Goal: Information Seeking & Learning: Learn about a topic

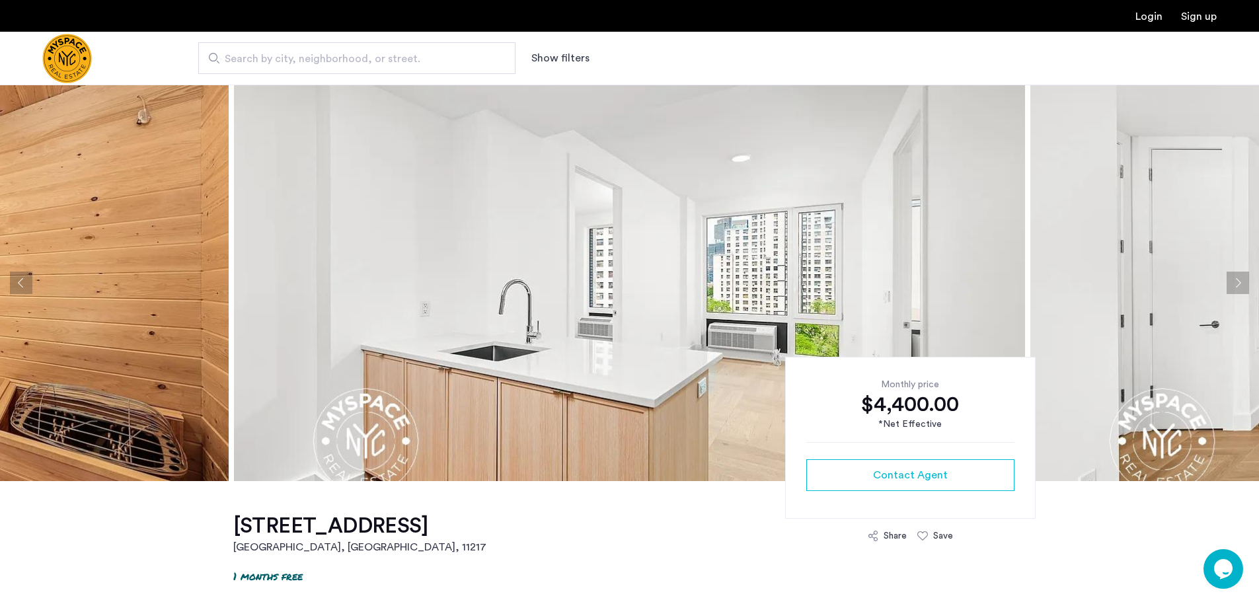
click at [1235, 285] on button "Next apartment" at bounding box center [1237, 283] width 22 height 22
click at [1230, 285] on button "Next apartment" at bounding box center [1237, 283] width 22 height 22
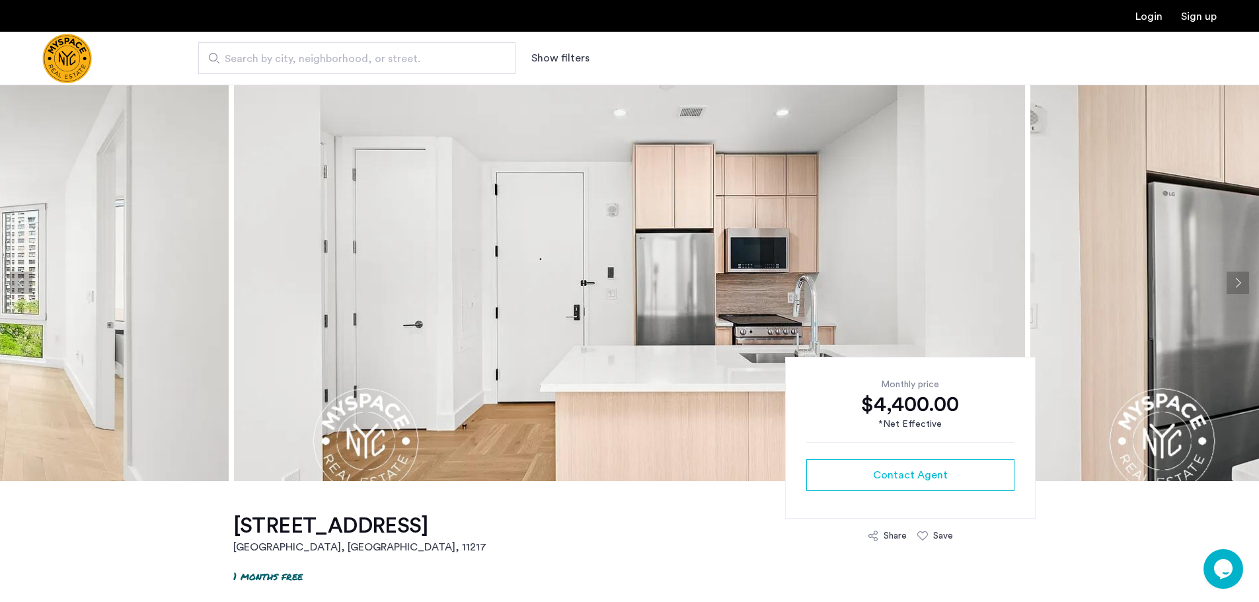
click at [1234, 277] on button "Next apartment" at bounding box center [1237, 283] width 22 height 22
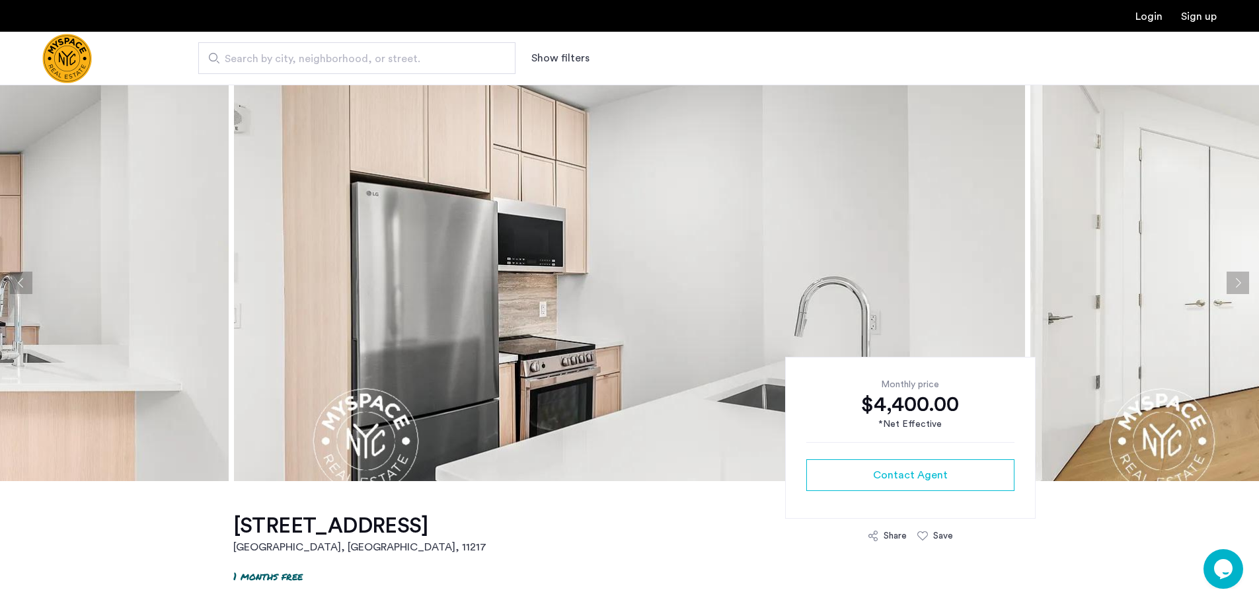
click at [1234, 277] on button "Next apartment" at bounding box center [1237, 283] width 22 height 22
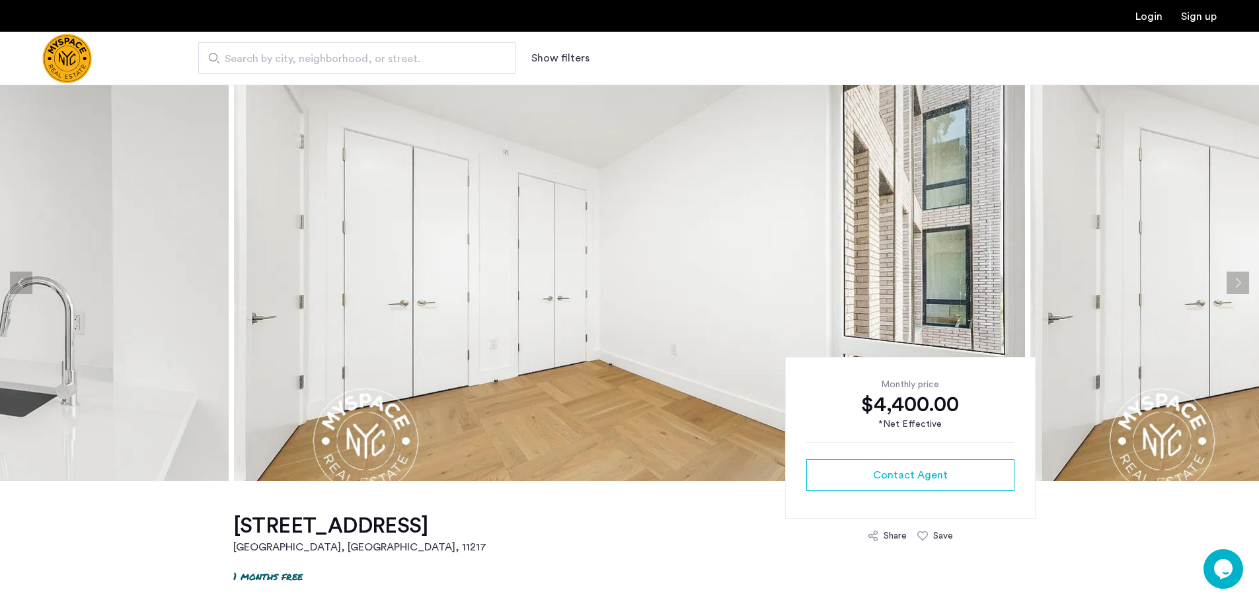
click at [1234, 277] on button "Next apartment" at bounding box center [1237, 283] width 22 height 22
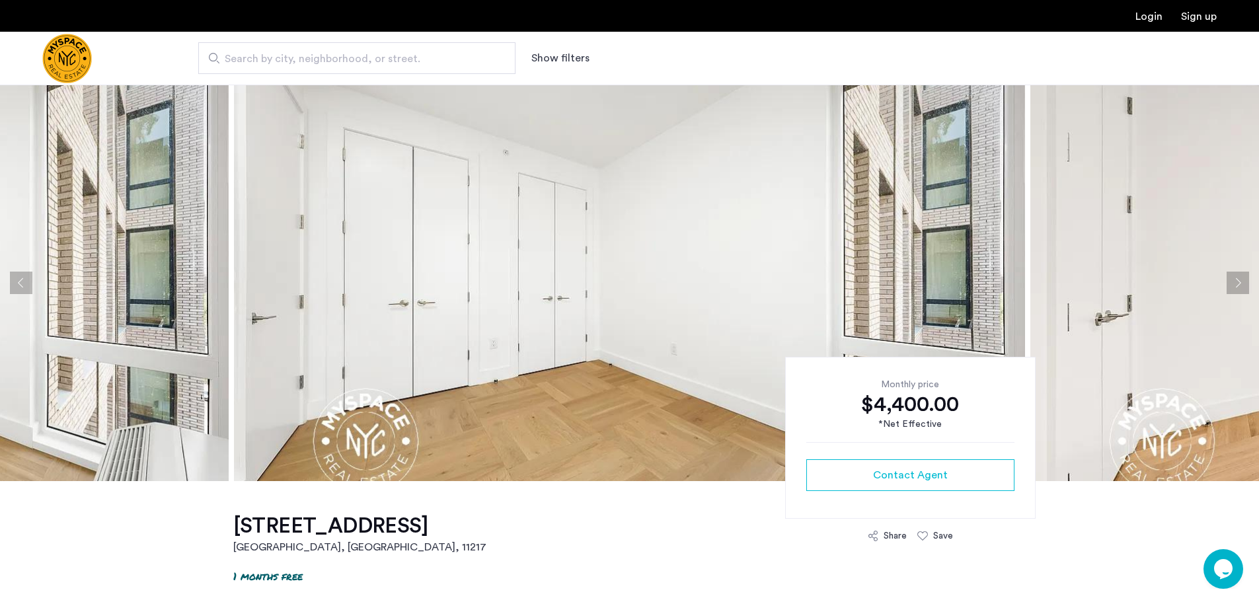
click at [1234, 277] on button "Next apartment" at bounding box center [1237, 283] width 22 height 22
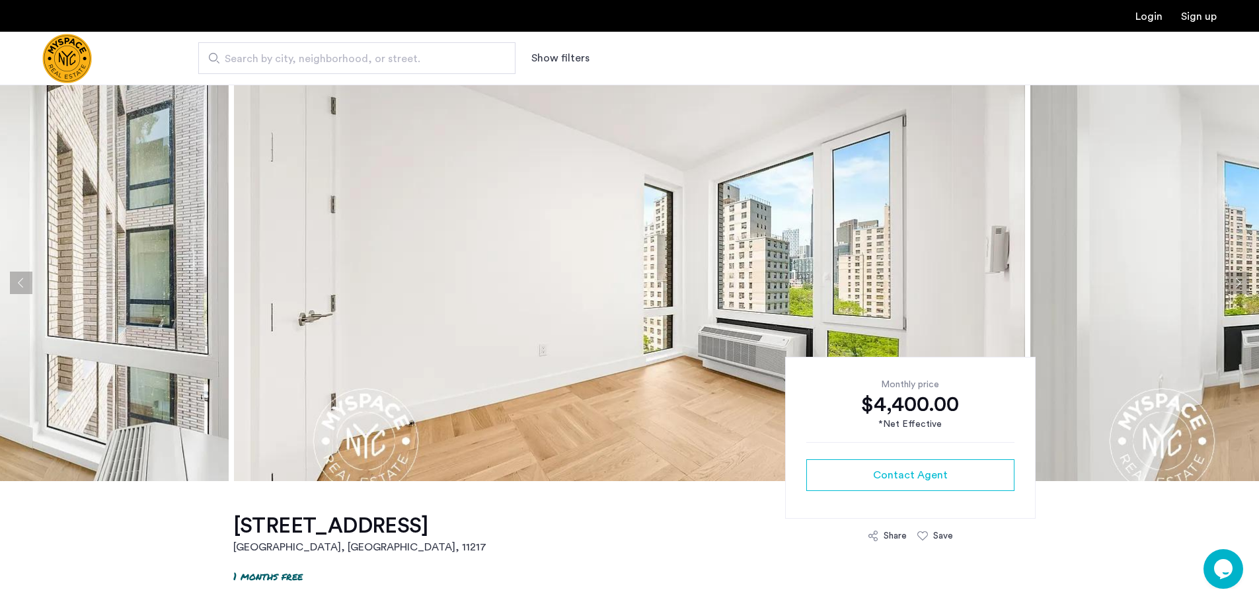
click at [1234, 277] on button "Next apartment" at bounding box center [1237, 283] width 22 height 22
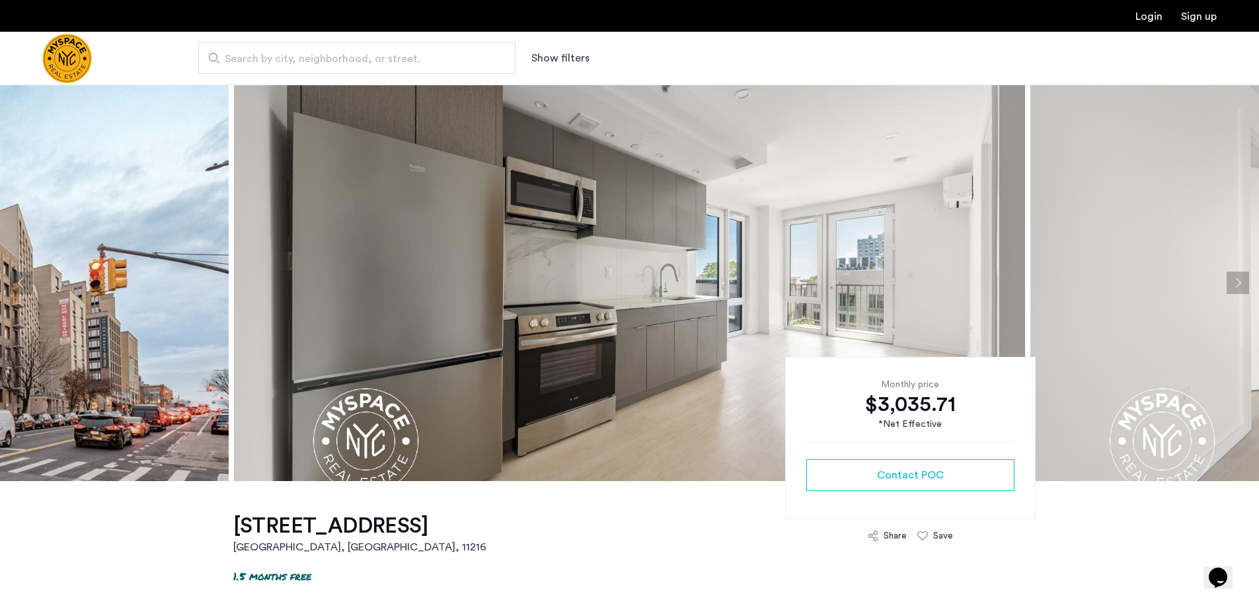
click at [1240, 281] on button "Next apartment" at bounding box center [1237, 283] width 22 height 22
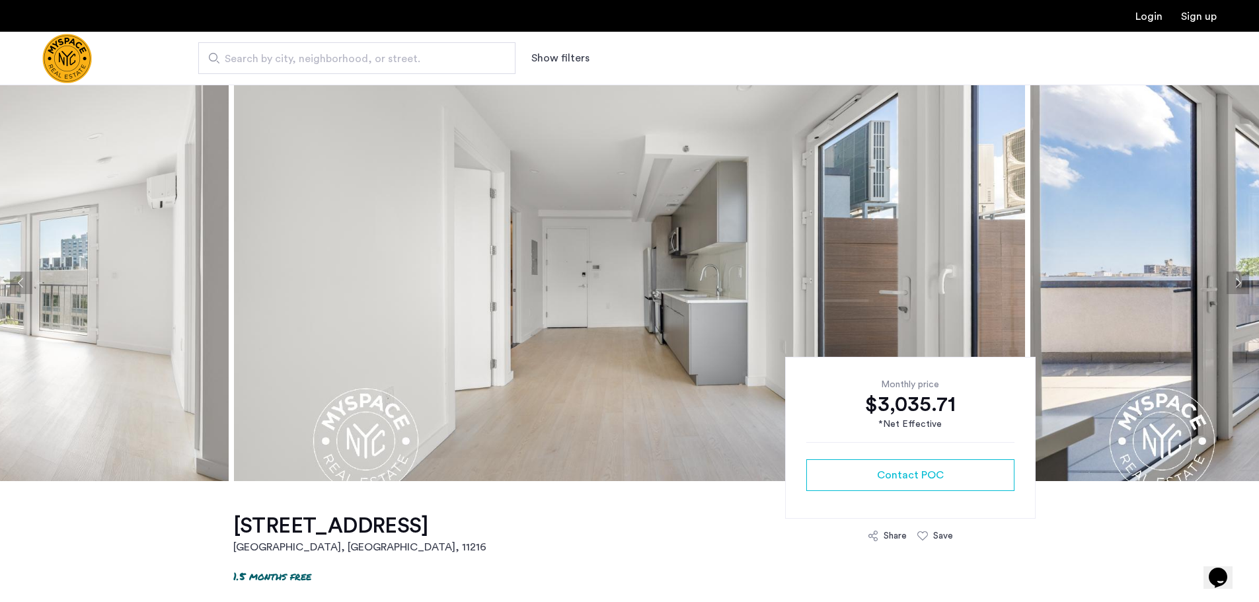
click at [1229, 281] on button "Next apartment" at bounding box center [1237, 283] width 22 height 22
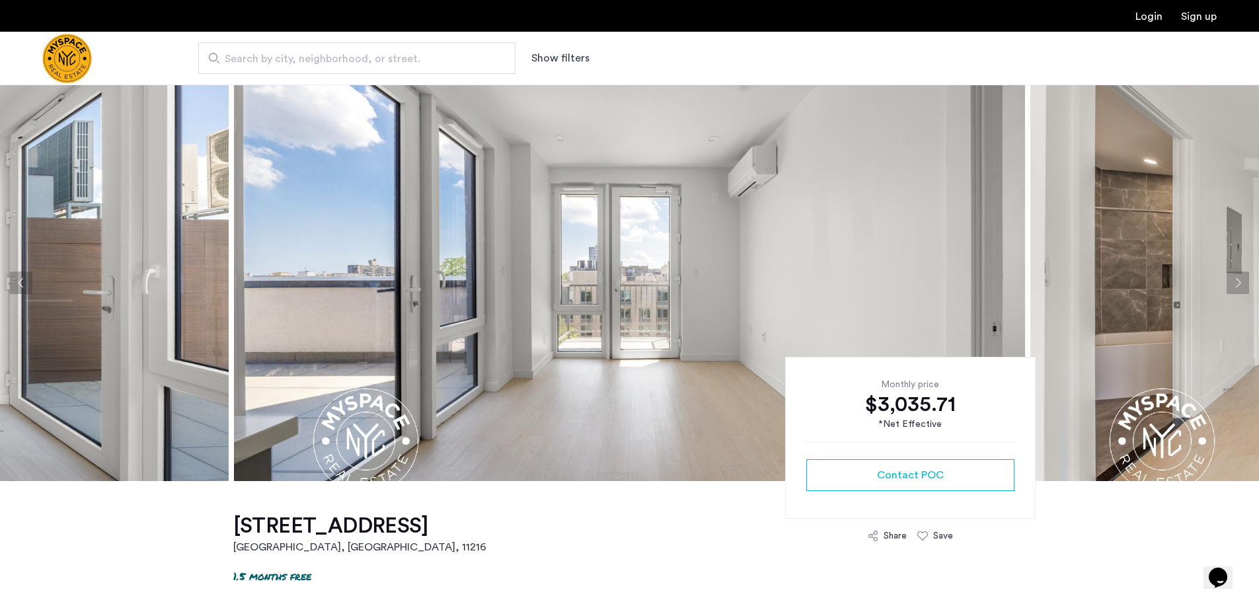
click at [1229, 281] on button "Next apartment" at bounding box center [1237, 283] width 22 height 22
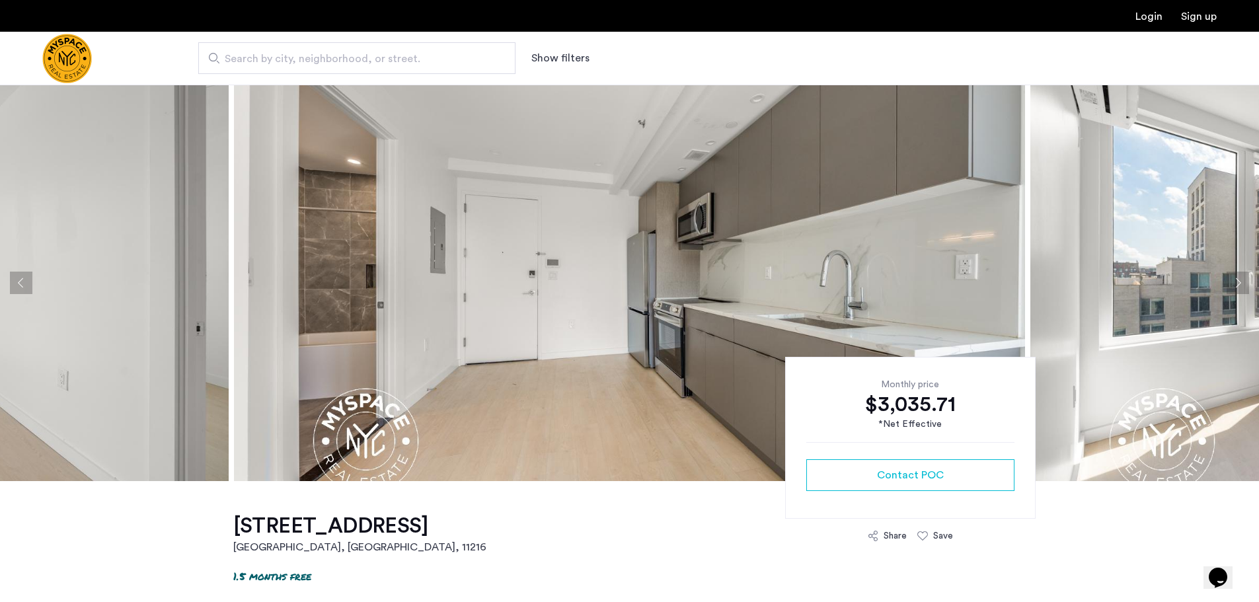
click at [1238, 281] on button "Next apartment" at bounding box center [1237, 283] width 22 height 22
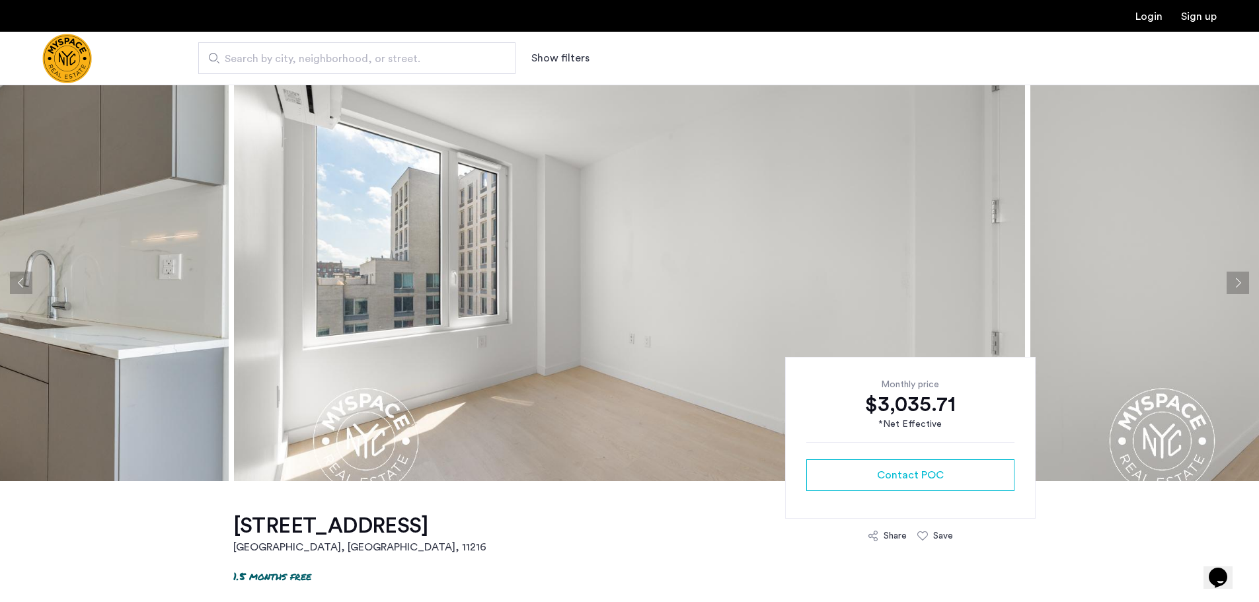
click at [1245, 287] on button "Next apartment" at bounding box center [1237, 283] width 22 height 22
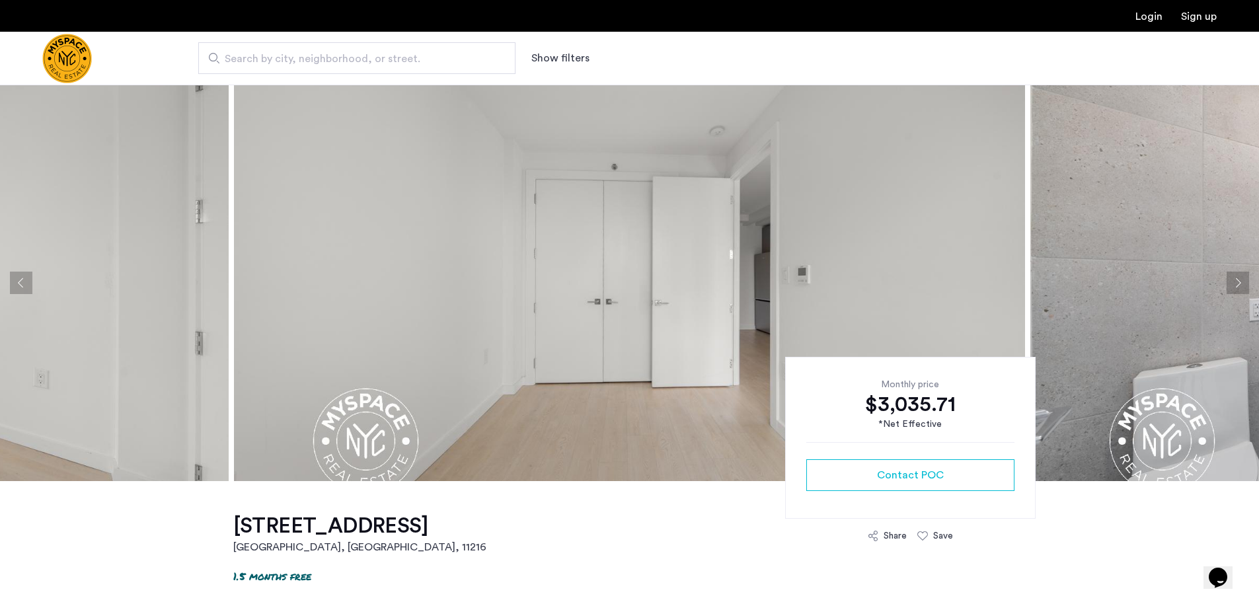
click at [1241, 286] on button "Next apartment" at bounding box center [1237, 283] width 22 height 22
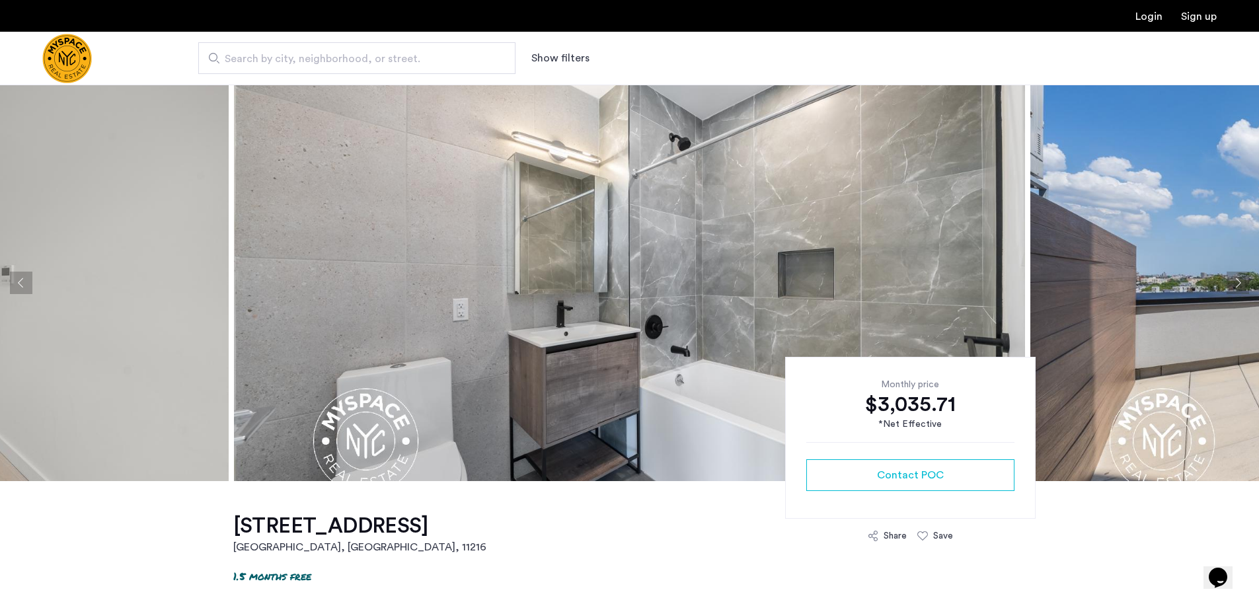
click at [1241, 286] on button "Next apartment" at bounding box center [1237, 283] width 22 height 22
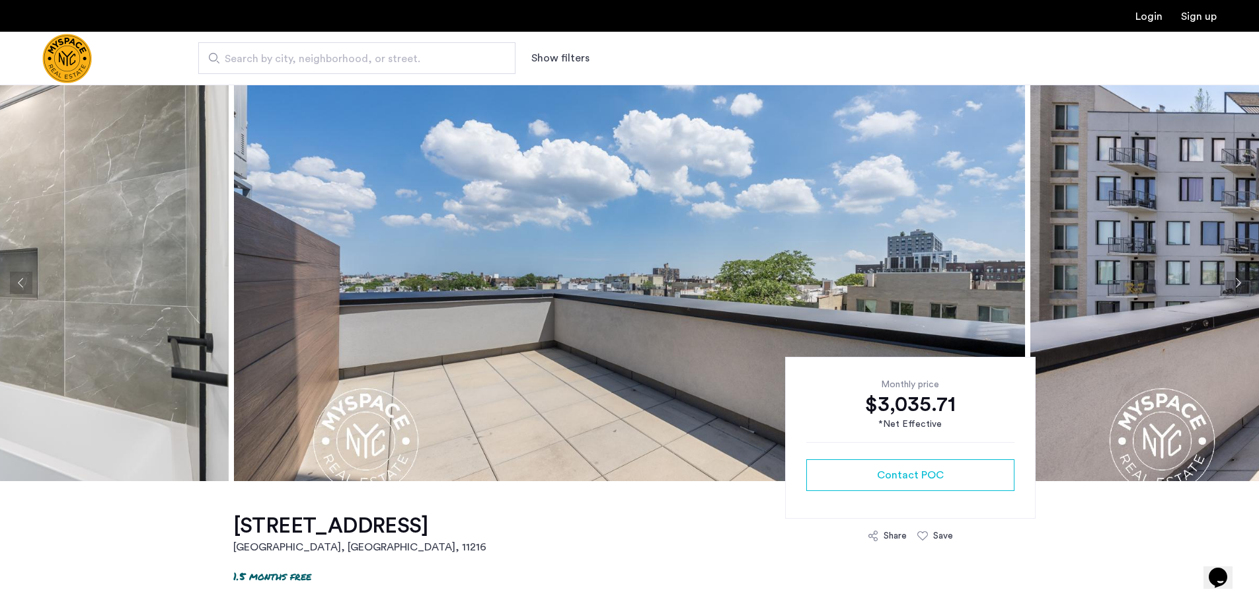
click at [1241, 286] on button "Next apartment" at bounding box center [1237, 283] width 22 height 22
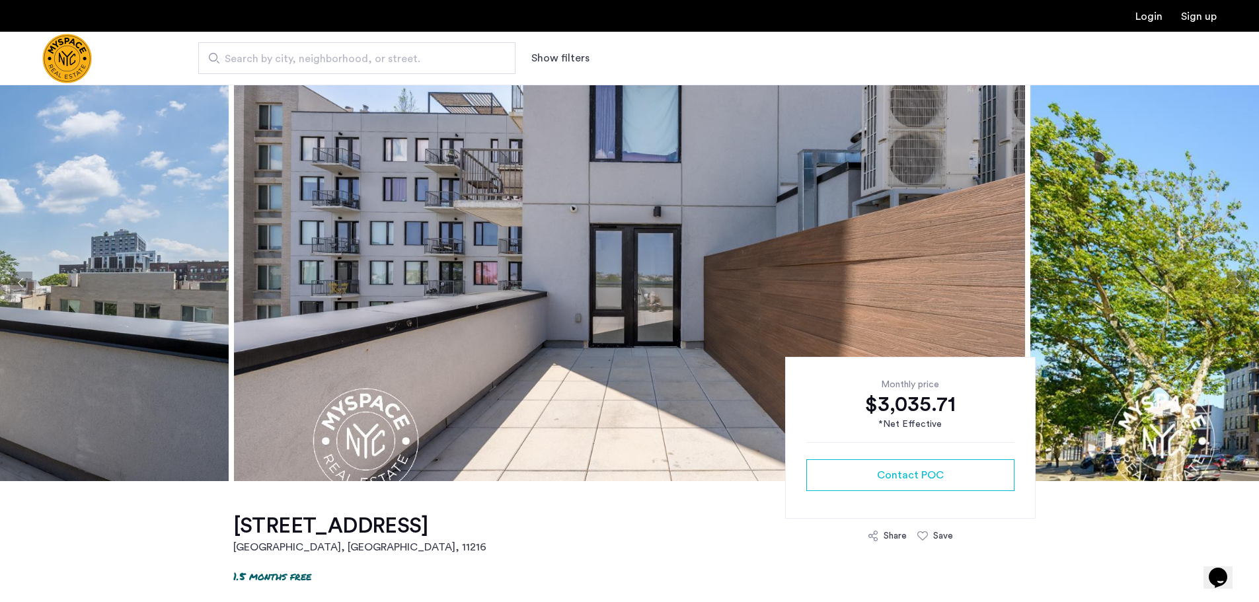
click at [1241, 286] on button "Next apartment" at bounding box center [1237, 283] width 22 height 22
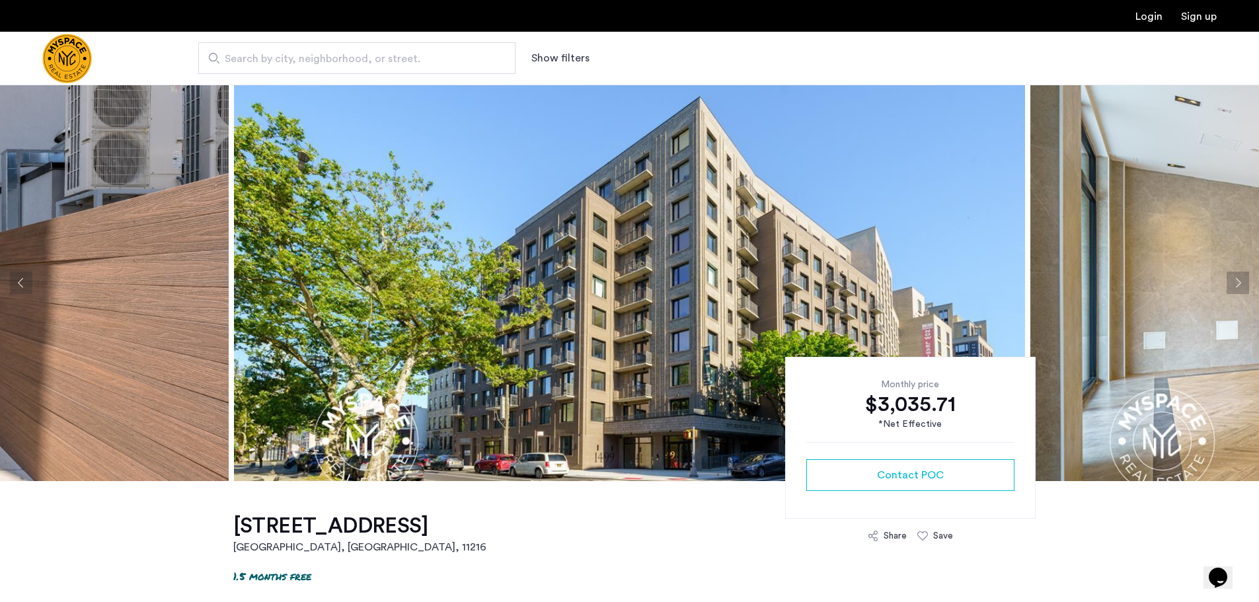
click at [1241, 286] on button "Next apartment" at bounding box center [1237, 283] width 22 height 22
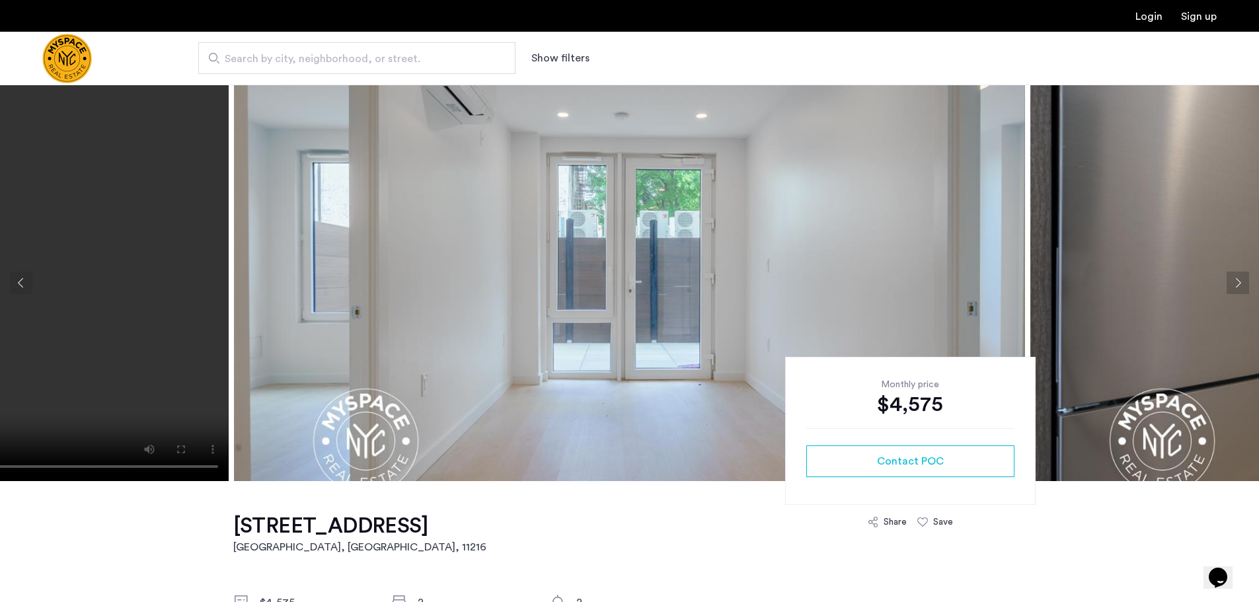
click at [1238, 279] on button "Next apartment" at bounding box center [1237, 283] width 22 height 22
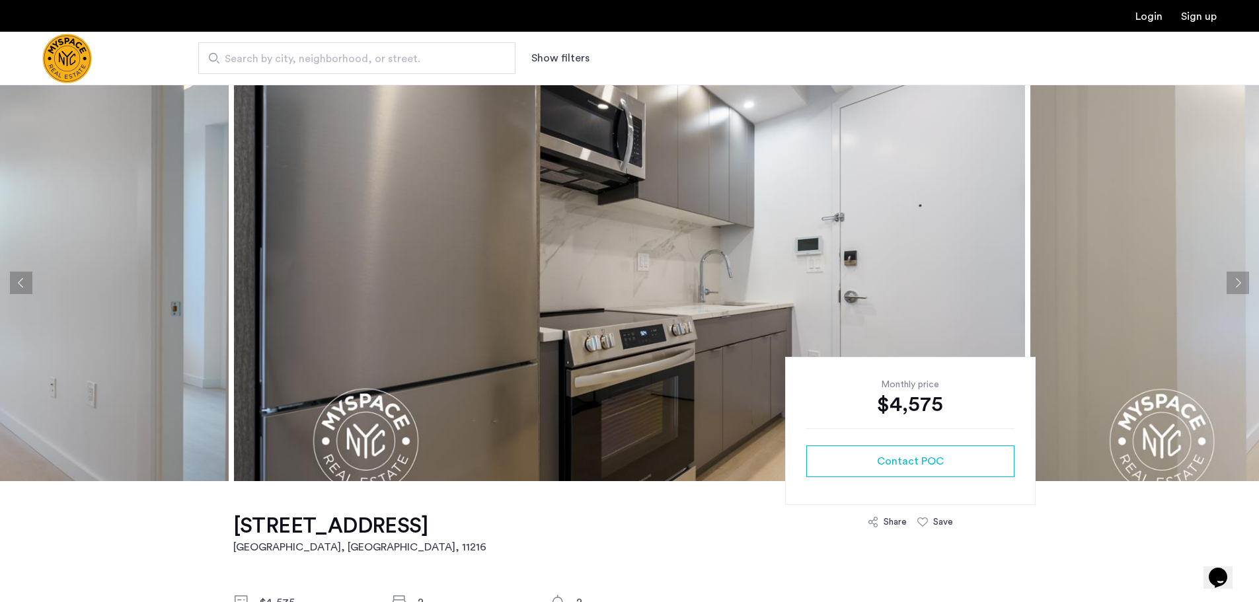
click at [1231, 281] on button "Next apartment" at bounding box center [1237, 283] width 22 height 22
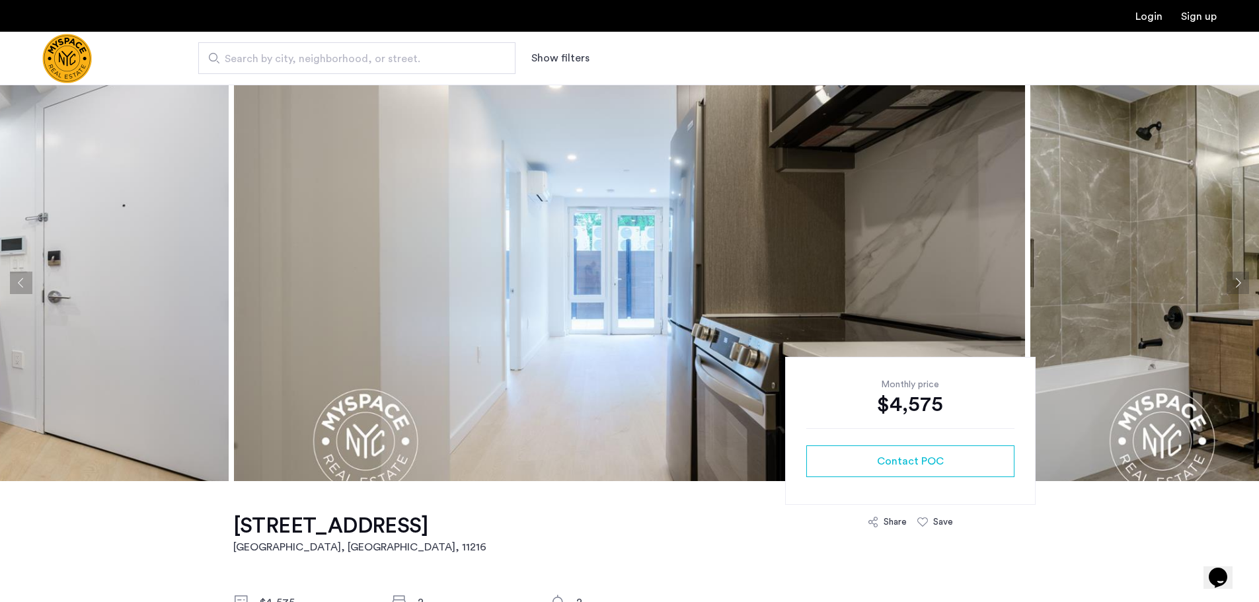
click at [1231, 281] on button "Next apartment" at bounding box center [1237, 283] width 22 height 22
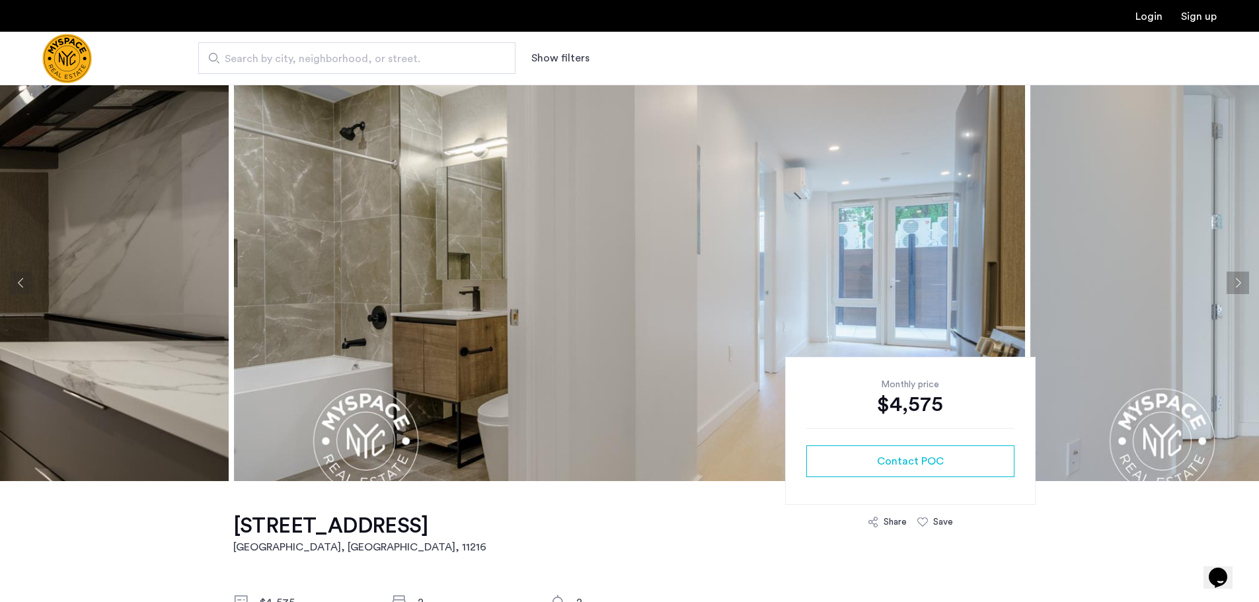
click at [1233, 284] on button "Next apartment" at bounding box center [1237, 283] width 22 height 22
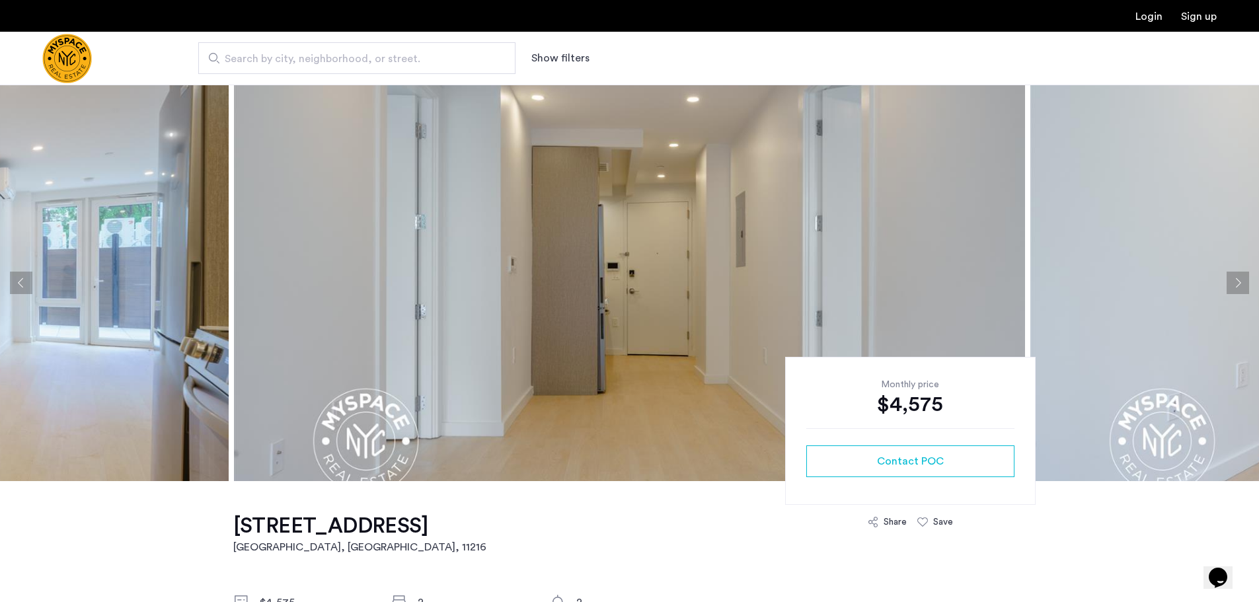
click at [1233, 284] on button "Next apartment" at bounding box center [1237, 283] width 22 height 22
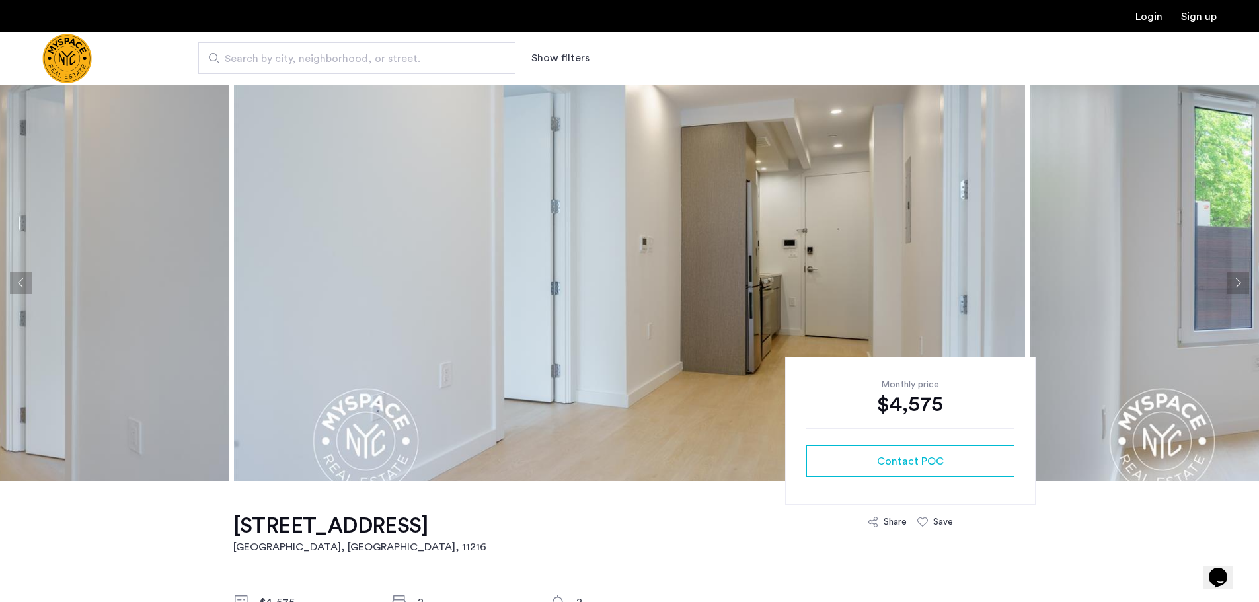
click at [1233, 284] on button "Next apartment" at bounding box center [1237, 283] width 22 height 22
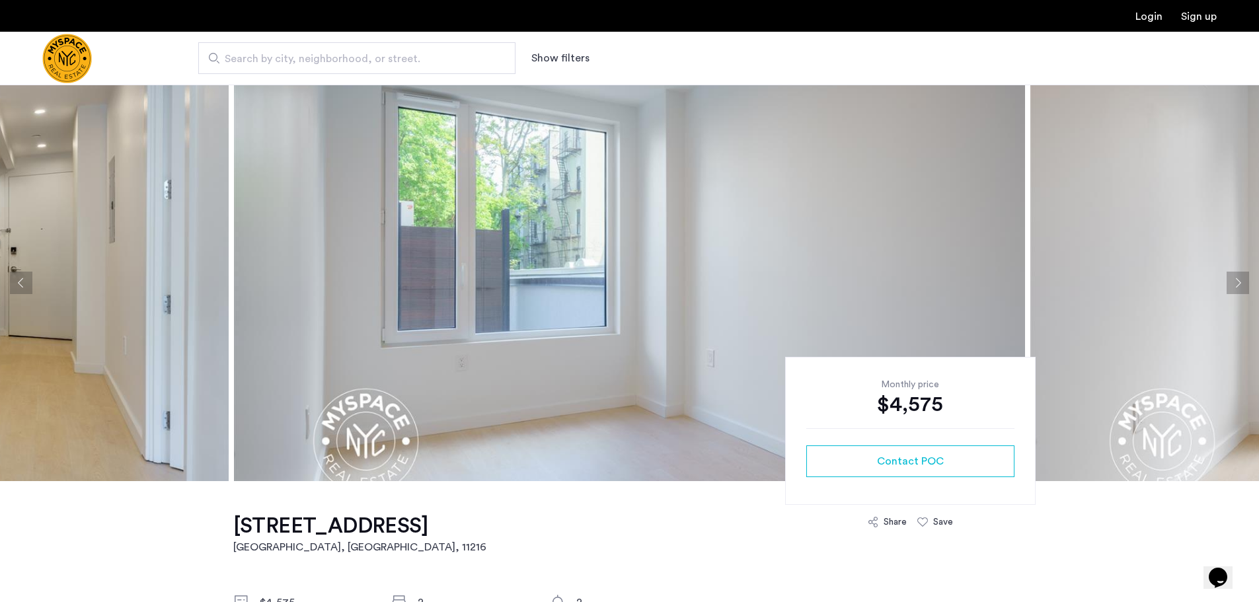
click at [1233, 284] on button "Next apartment" at bounding box center [1237, 283] width 22 height 22
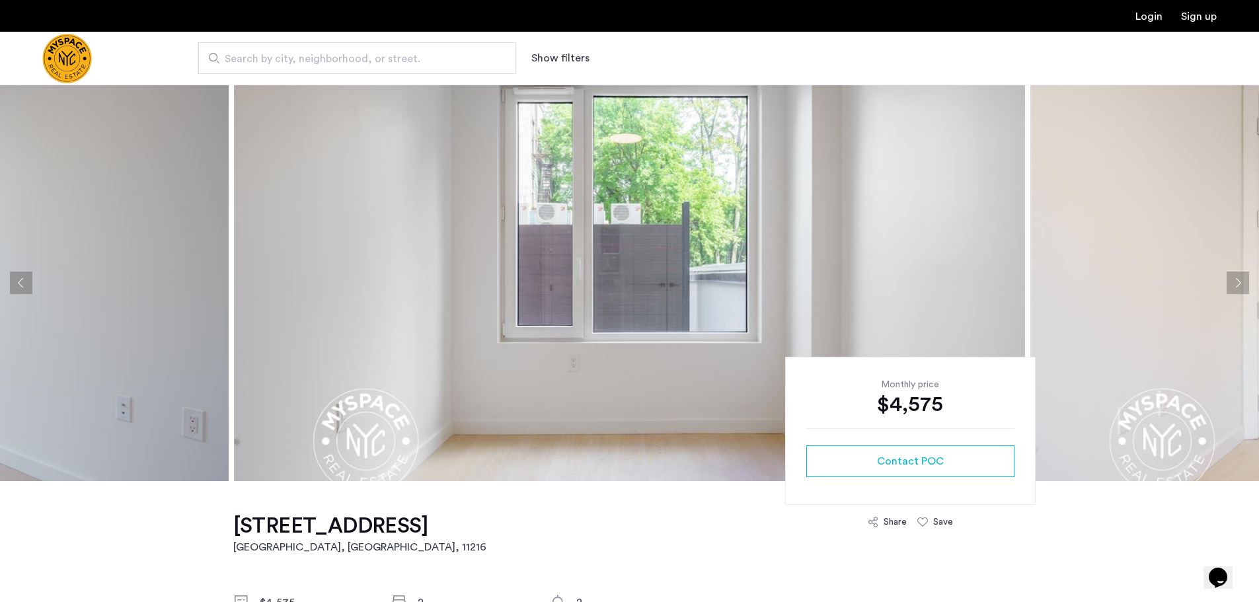
click at [1233, 284] on button "Next apartment" at bounding box center [1237, 283] width 22 height 22
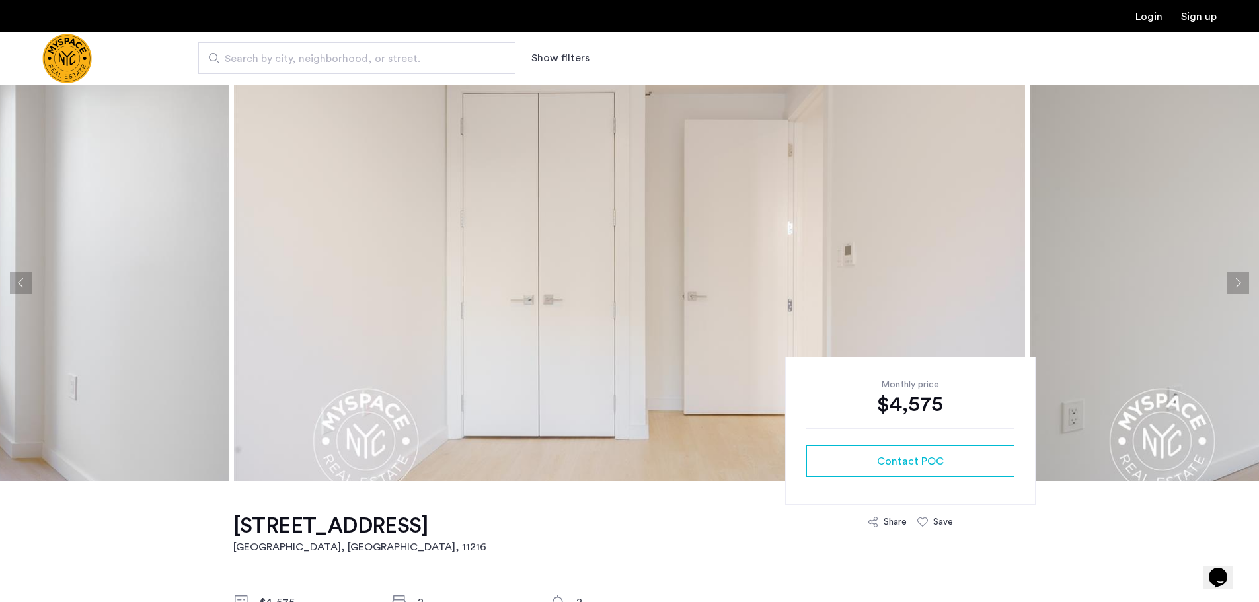
click at [1233, 284] on button "Next apartment" at bounding box center [1237, 283] width 22 height 22
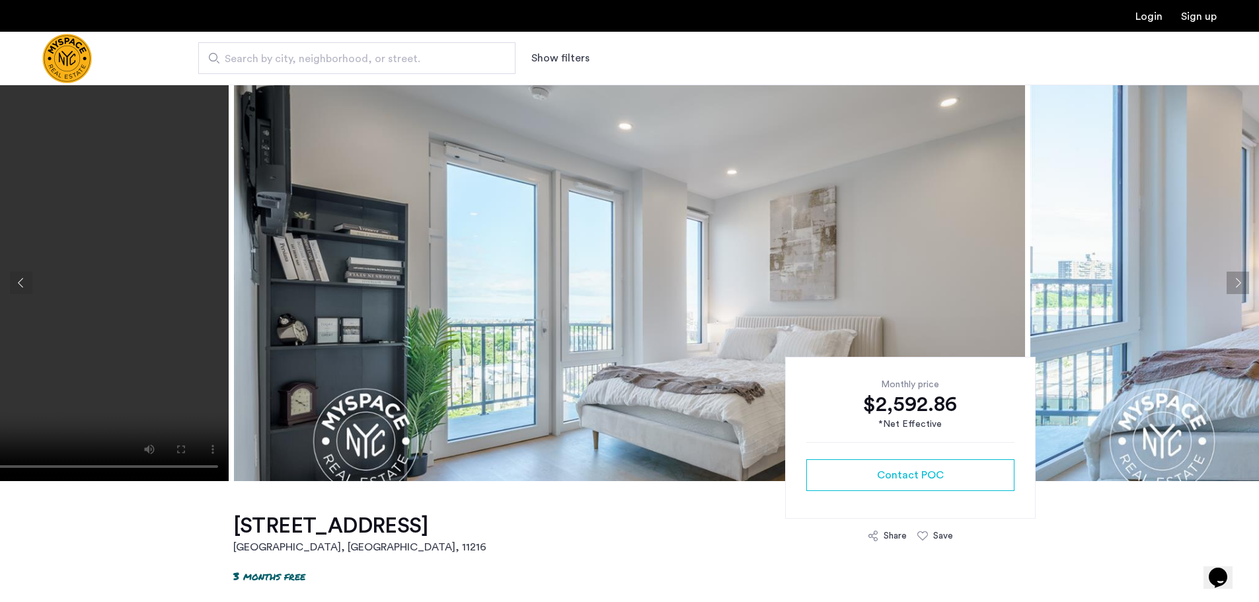
click at [1236, 279] on button "Next apartment" at bounding box center [1237, 283] width 22 height 22
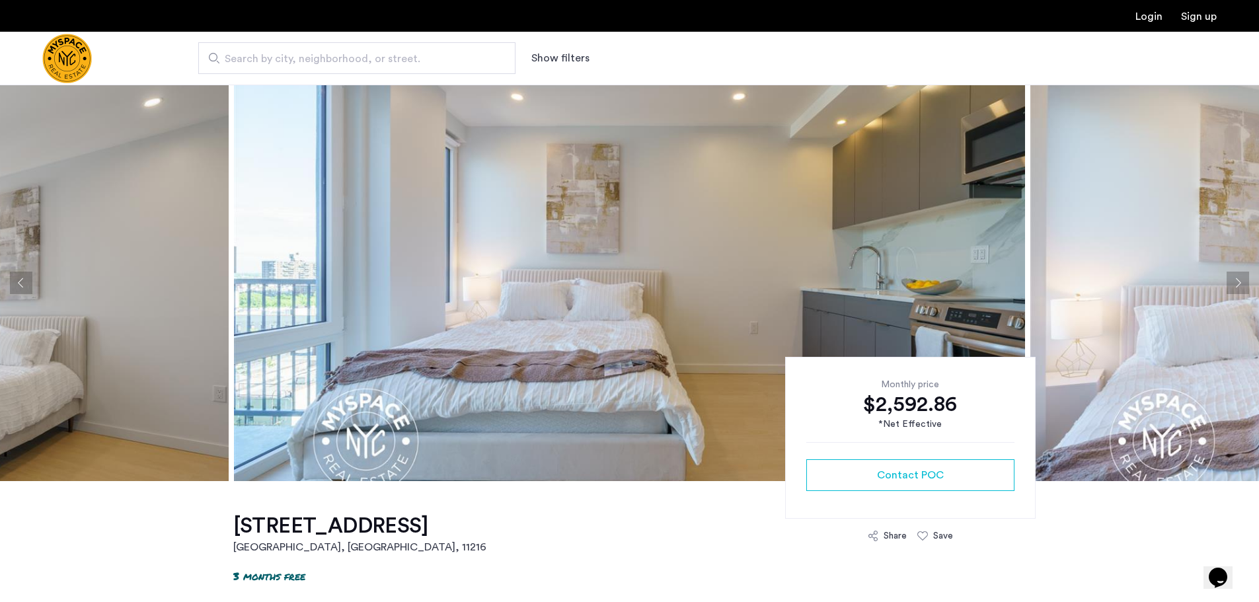
click at [1236, 279] on button "Next apartment" at bounding box center [1237, 283] width 22 height 22
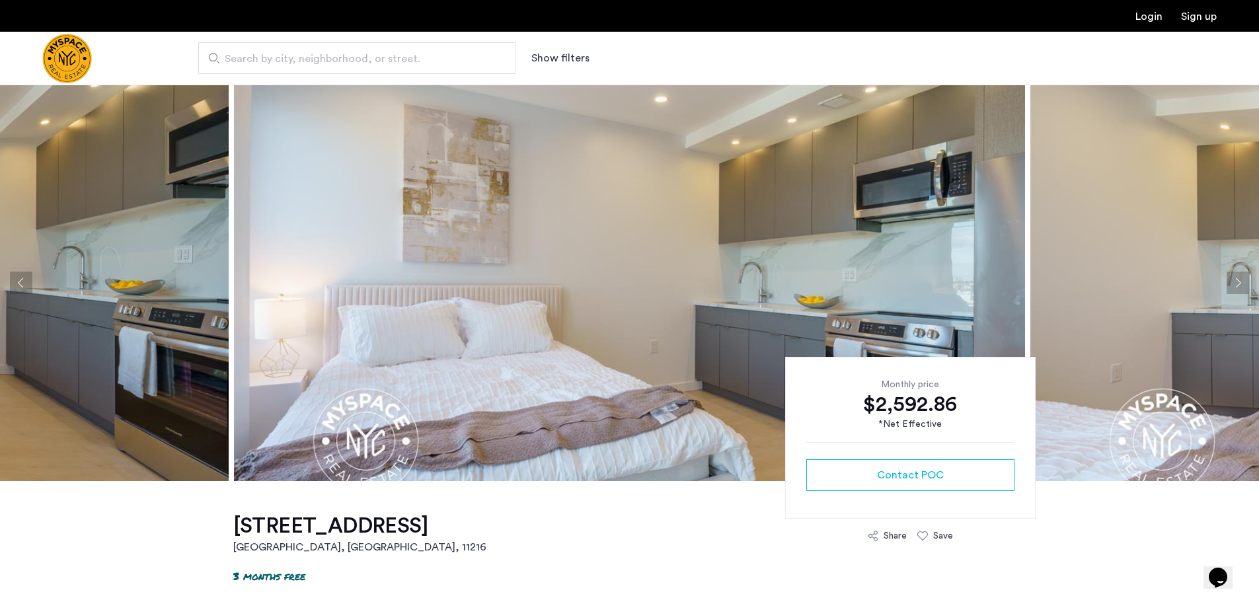
click at [1239, 283] on button "Next apartment" at bounding box center [1237, 283] width 22 height 22
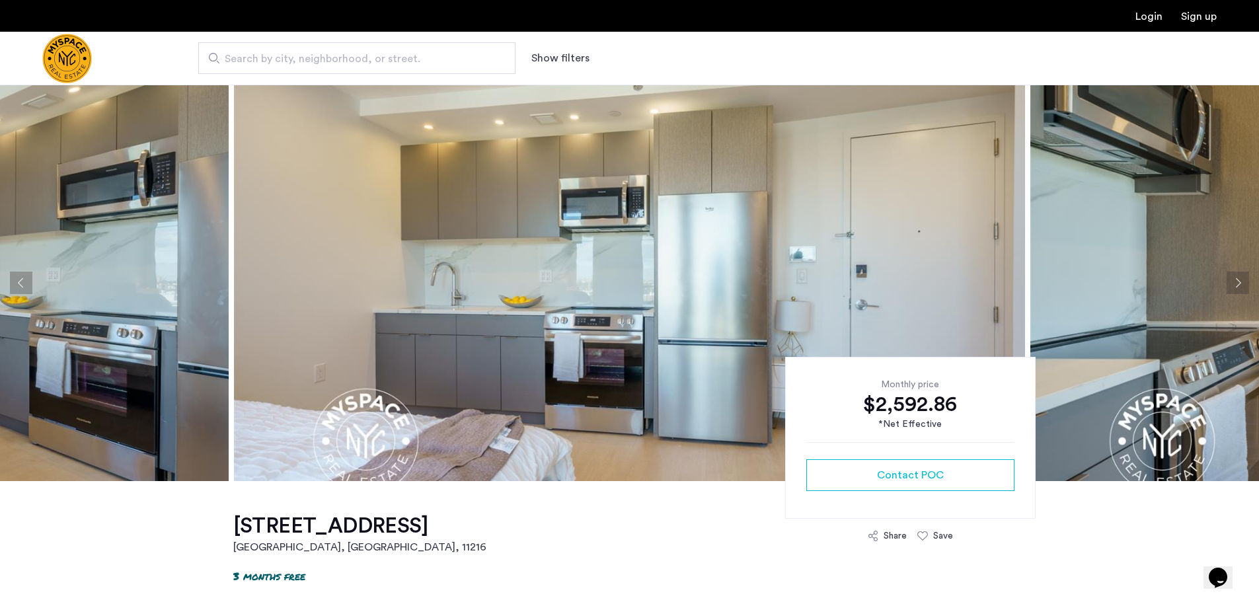
click at [1239, 283] on button "Next apartment" at bounding box center [1237, 283] width 22 height 22
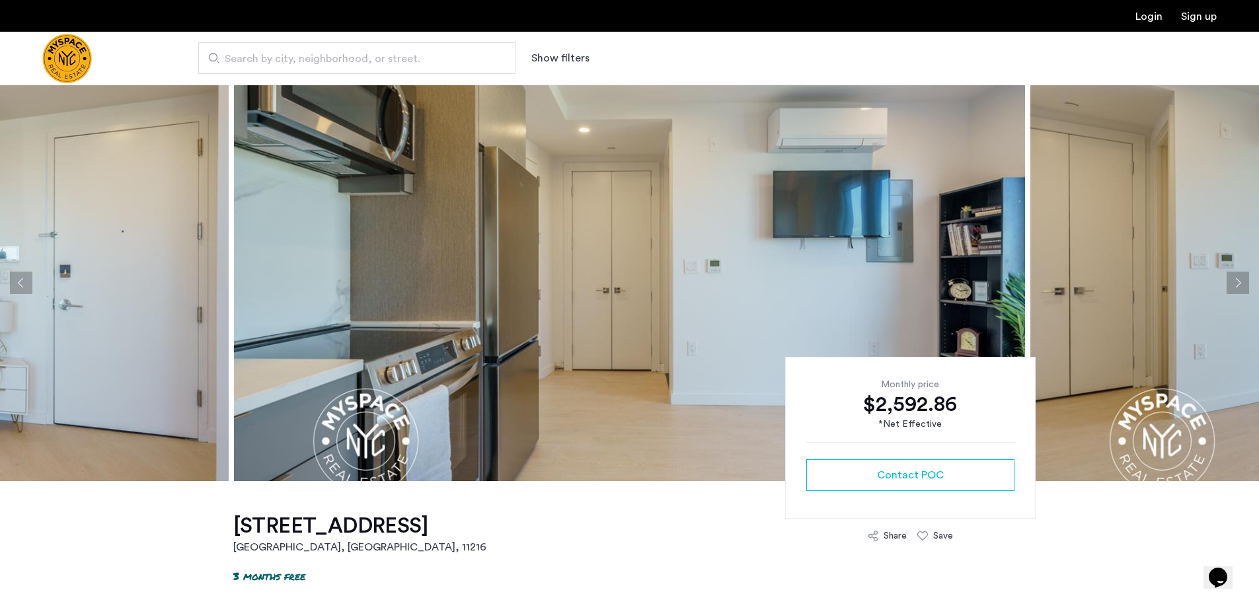
click at [1237, 283] on button "Next apartment" at bounding box center [1237, 283] width 22 height 22
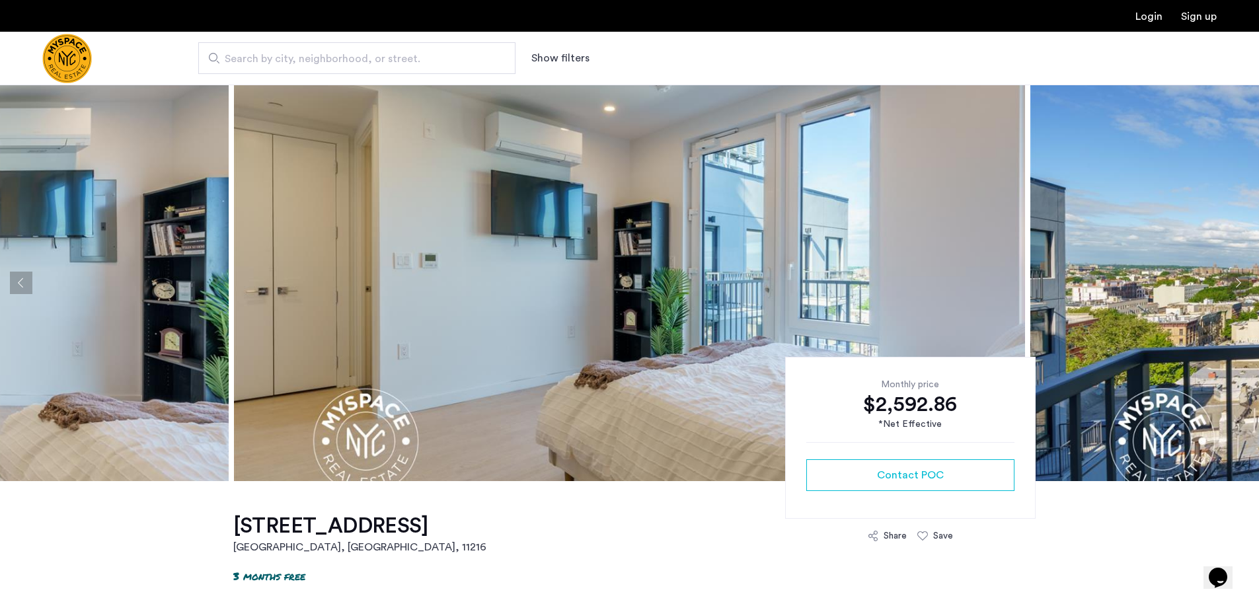
click at [1237, 284] on button "Next apartment" at bounding box center [1237, 283] width 22 height 22
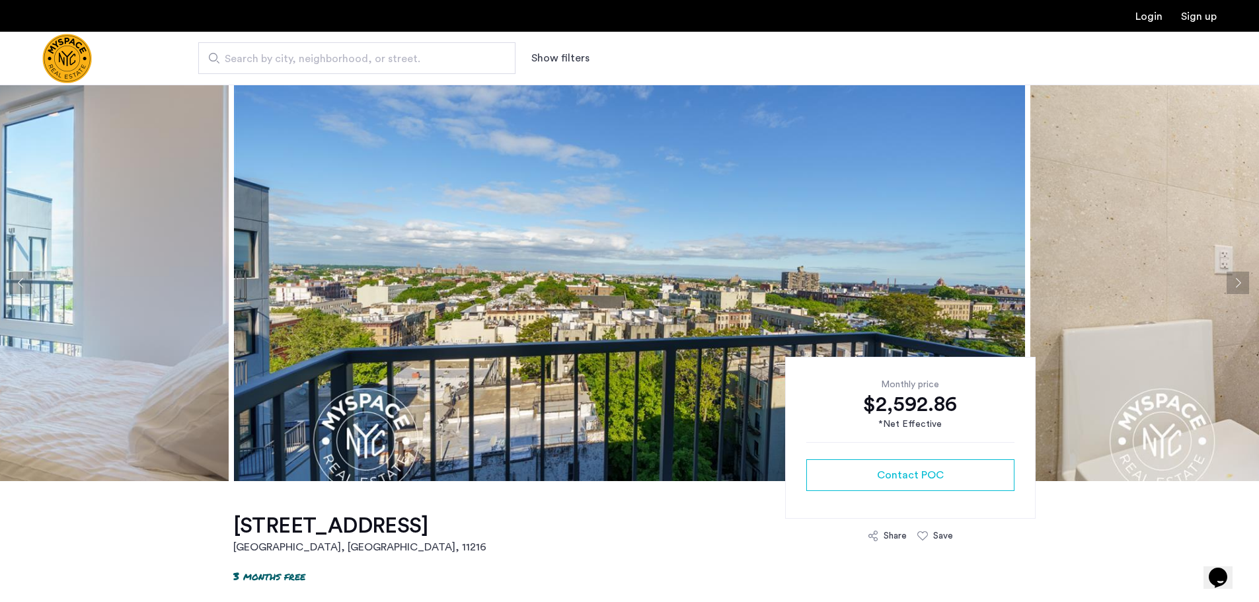
click at [1237, 284] on button "Next apartment" at bounding box center [1237, 283] width 22 height 22
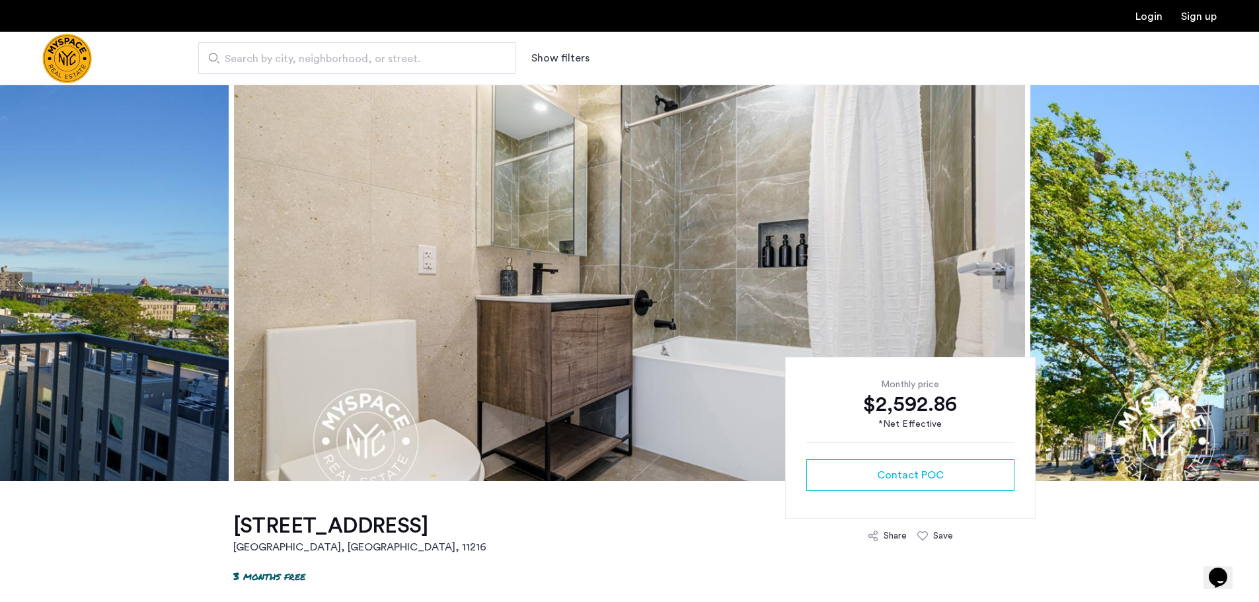
click at [1237, 284] on button "Next apartment" at bounding box center [1237, 283] width 22 height 22
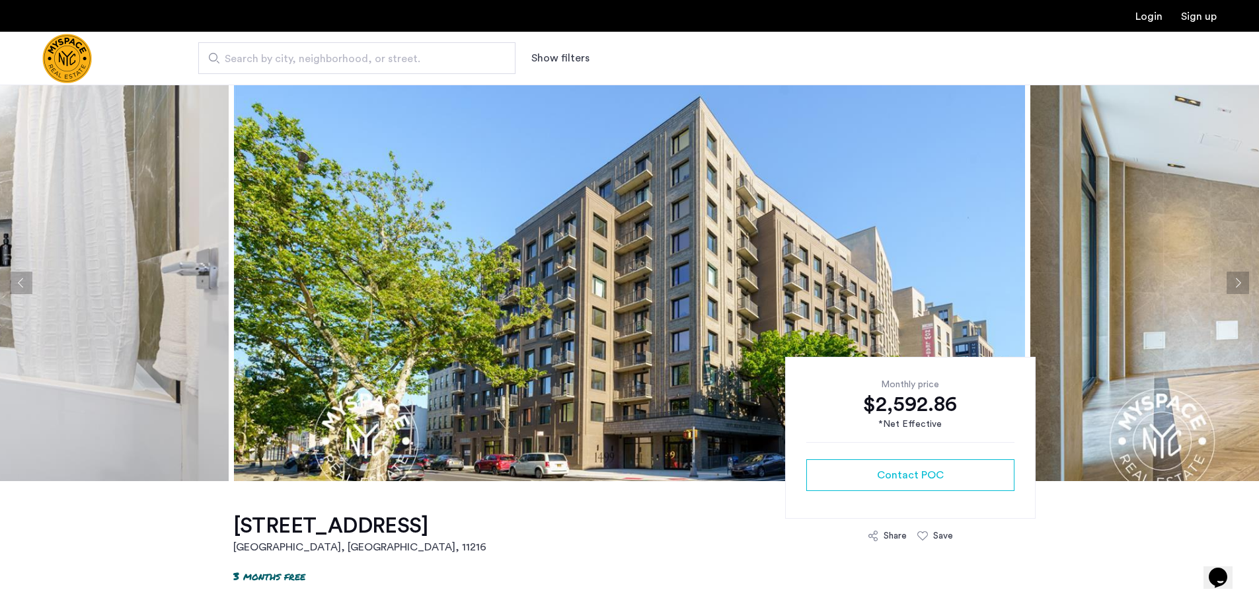
click at [1237, 284] on button "Next apartment" at bounding box center [1237, 283] width 22 height 22
